Goal: Find specific page/section: Find specific page/section

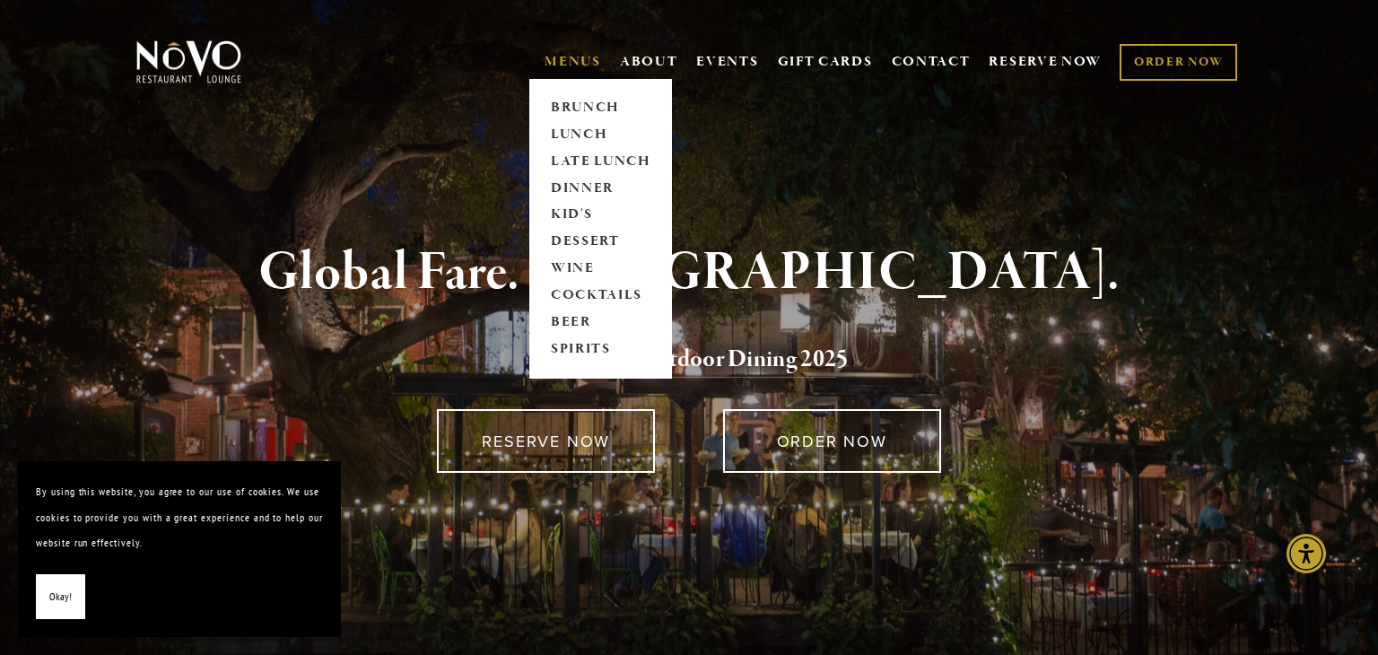
click at [573, 64] on link "MENUS" at bounding box center [572, 62] width 57 height 18
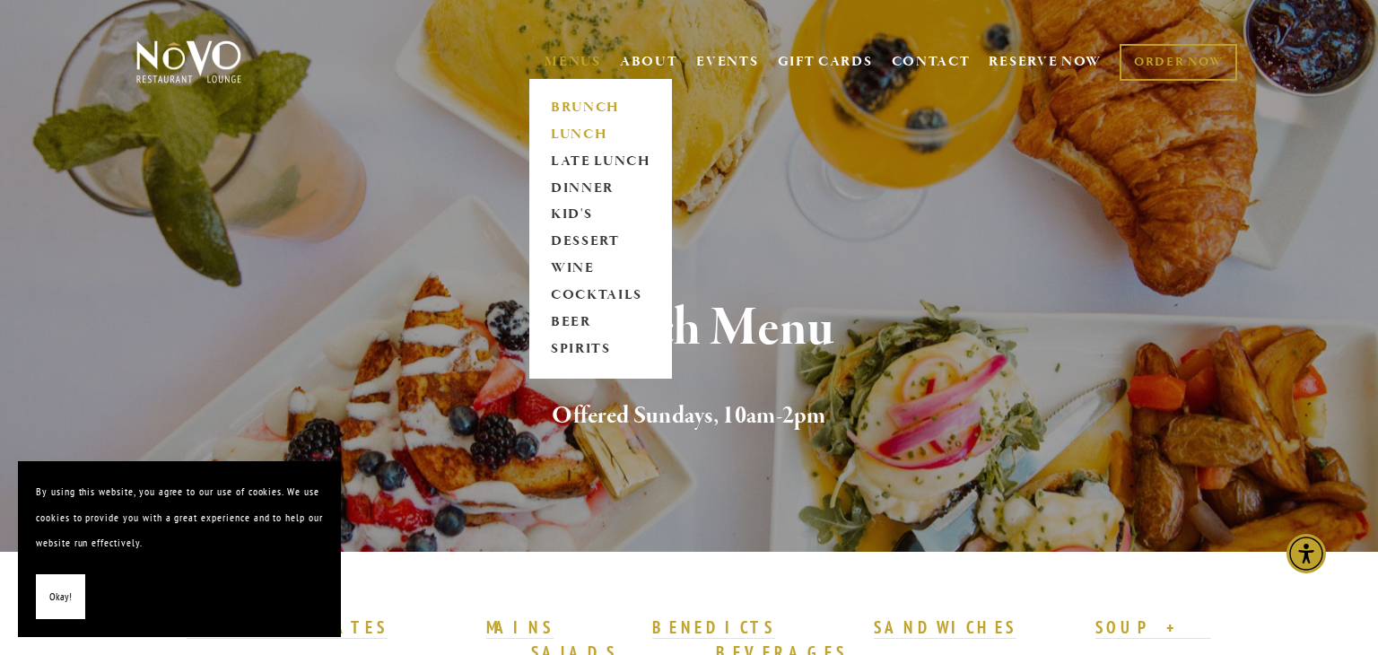
click at [576, 135] on link "LUNCH" at bounding box center [600, 134] width 112 height 27
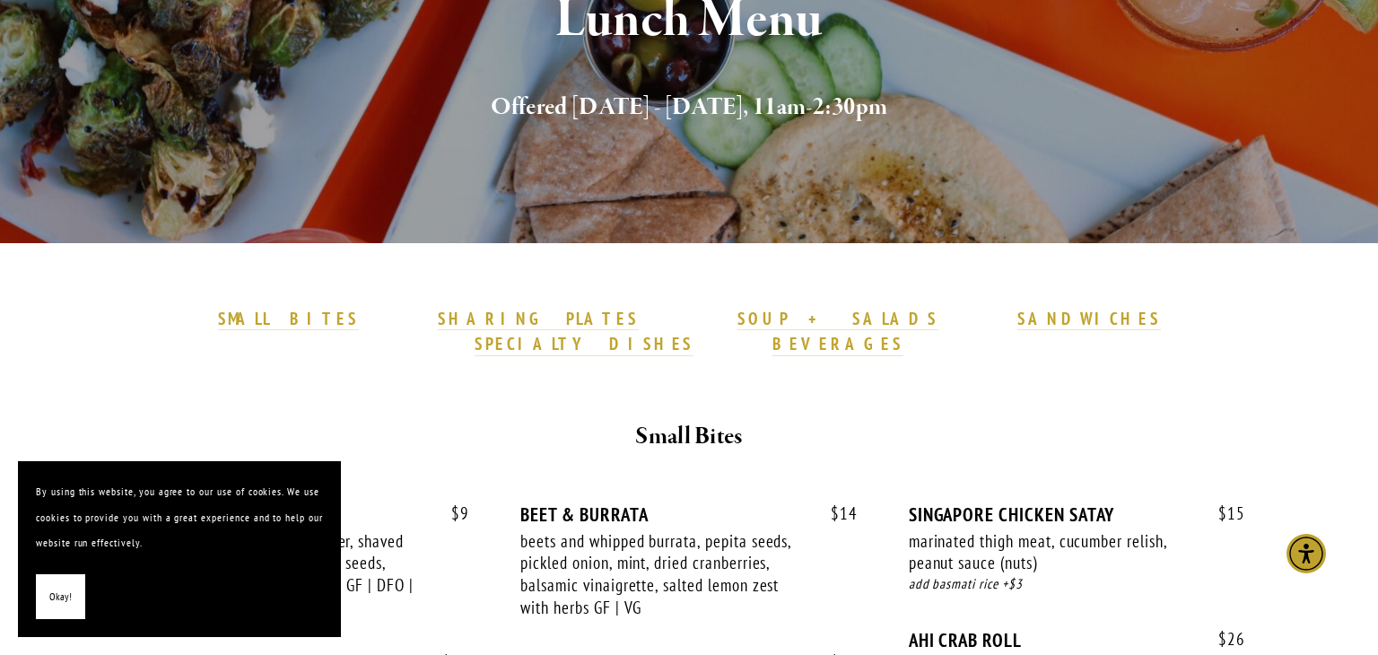
scroll to position [313, 0]
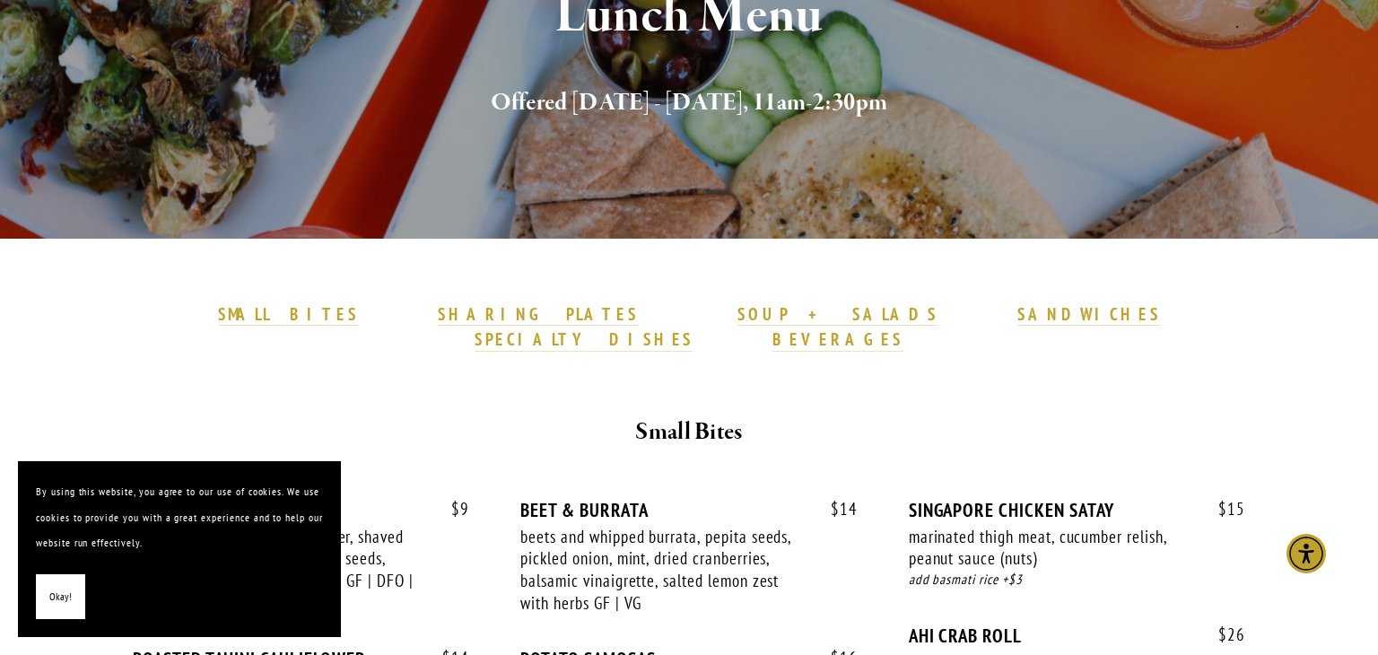
click at [51, 604] on span "Okay!" at bounding box center [60, 597] width 22 height 26
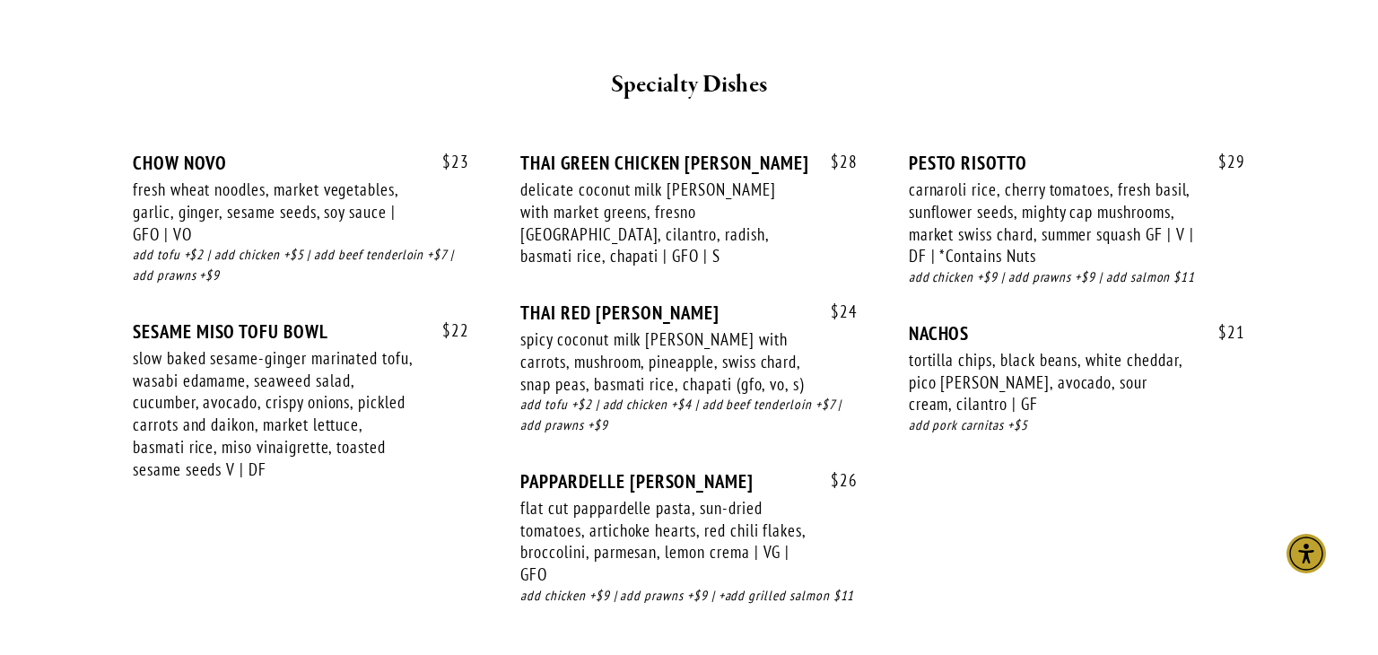
scroll to position [3165, 0]
